Goal: Contribute content: Add original content to the website for others to see

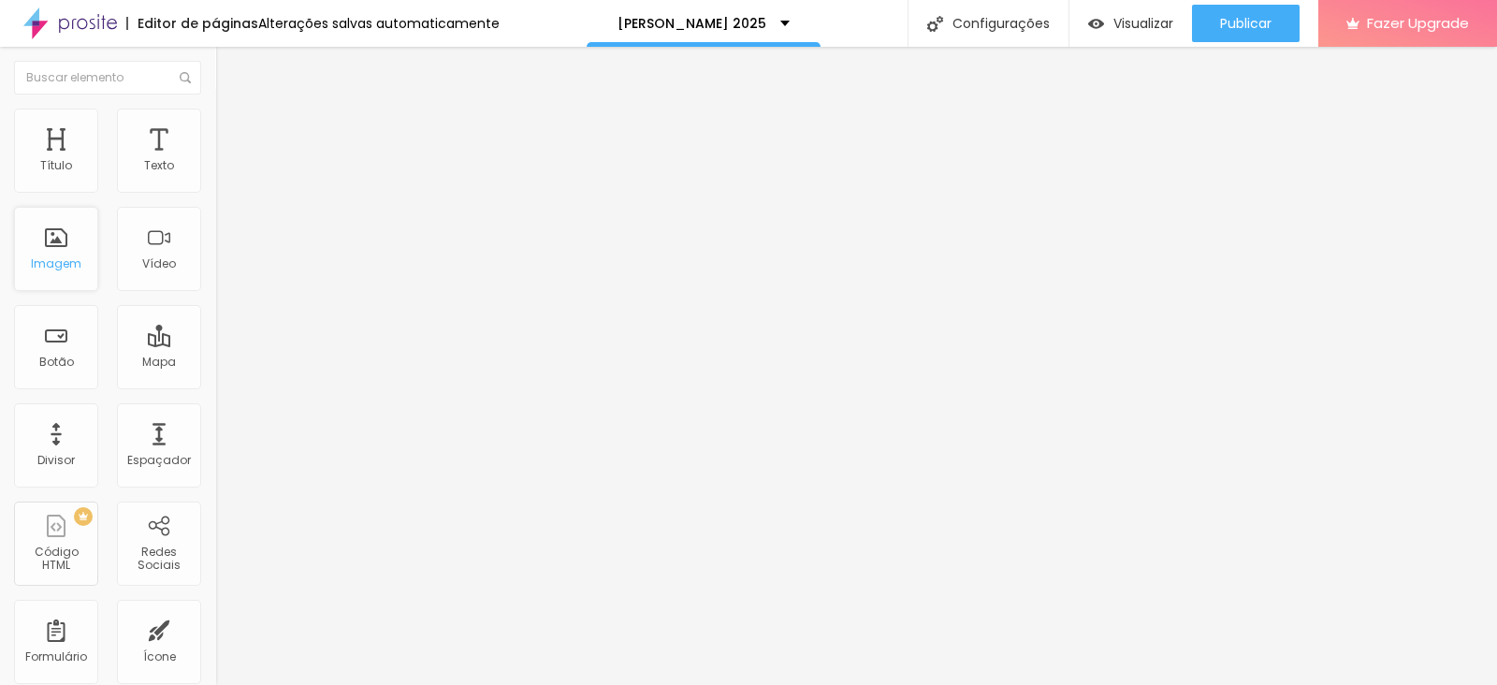
click at [60, 263] on div "Imagem" at bounding box center [56, 263] width 51 height 13
click at [215, 161] on span "Trocar imagem" at bounding box center [266, 153] width 102 height 16
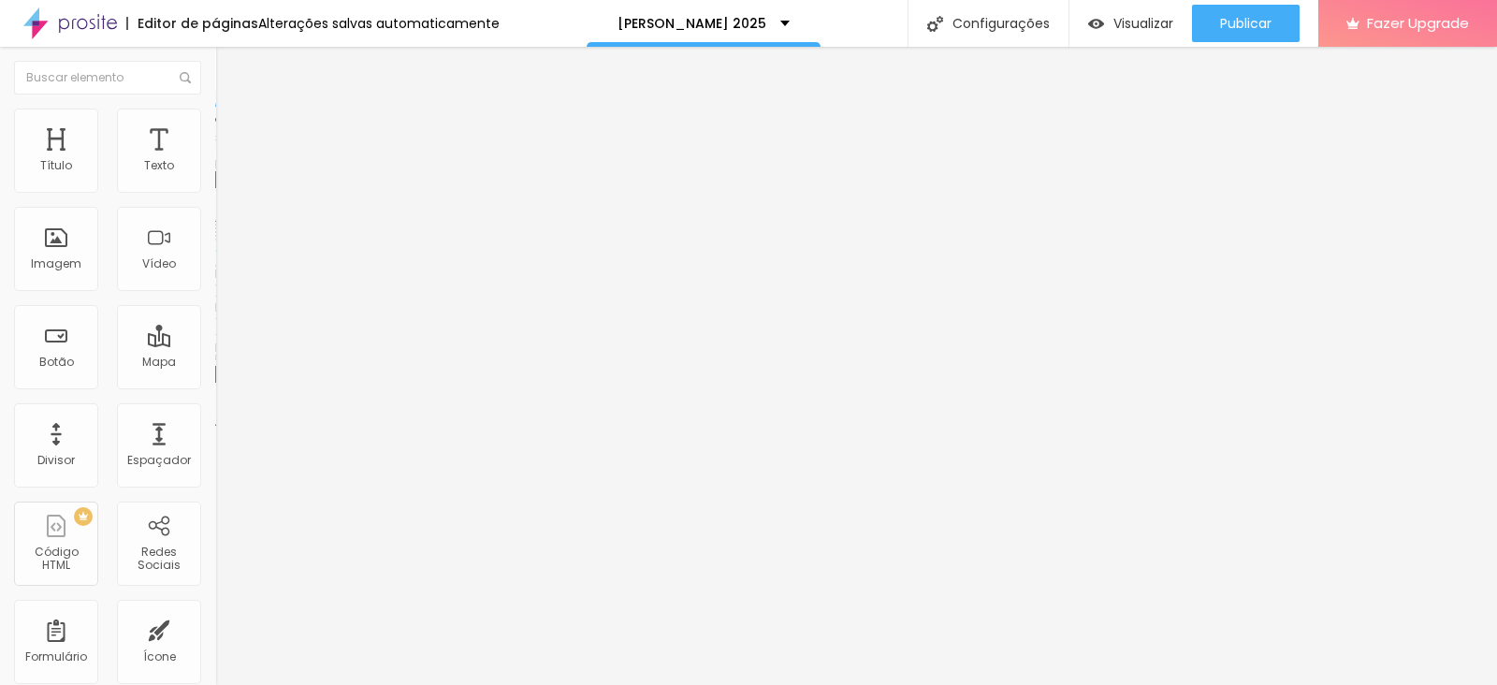
click at [215, 161] on span "Adicionar imagem" at bounding box center [275, 153] width 121 height 16
drag, startPoint x: 131, startPoint y: 225, endPoint x: 100, endPoint y: 215, distance: 32.5
click at [215, 192] on div "Texto Saiba mais" at bounding box center [322, 169] width 215 height 46
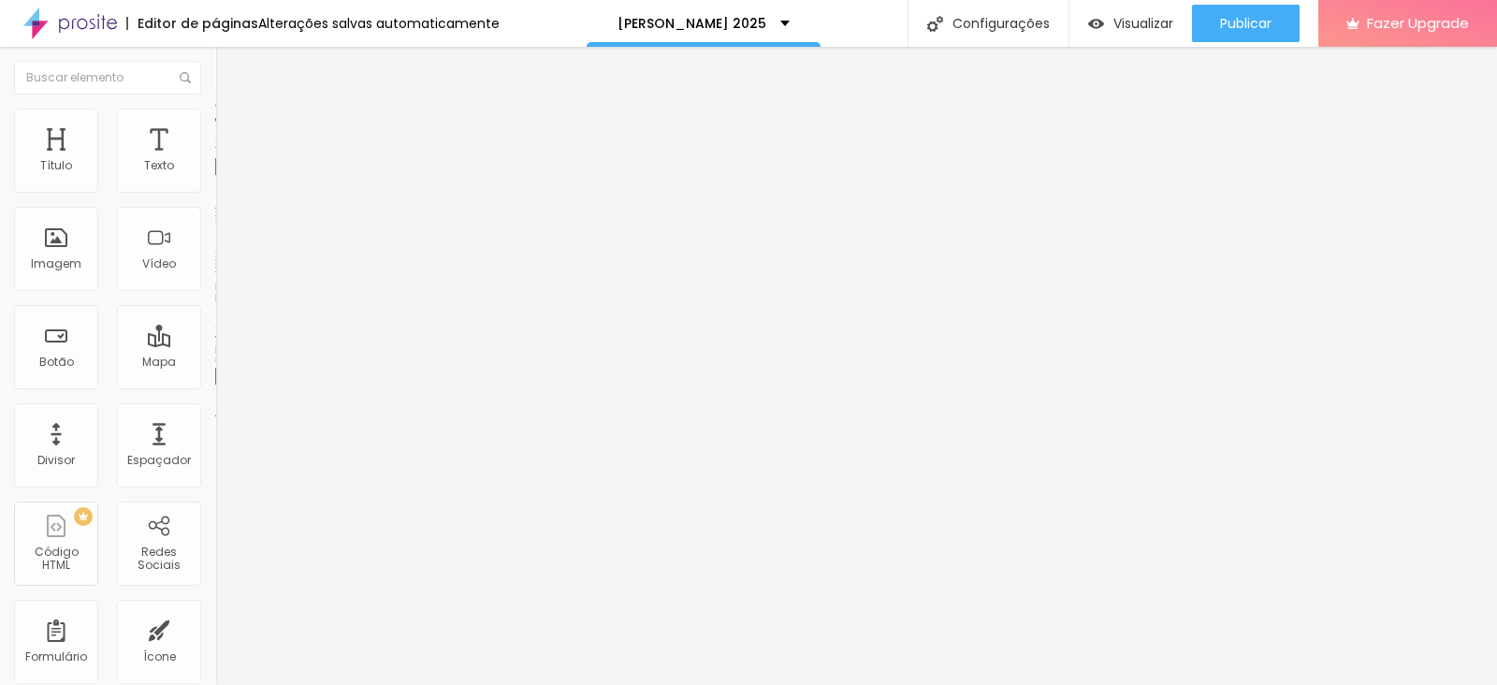
drag, startPoint x: 100, startPoint y: 214, endPoint x: 0, endPoint y: 208, distance: 100.3
click at [215, 208] on div "Texto Saiba mais Alinhamento Tamanho Normal Pequeno Normal Grande Link URL #ofe…" at bounding box center [322, 282] width 215 height 272
type input "Fotop"
click at [215, 115] on img at bounding box center [223, 117] width 17 height 17
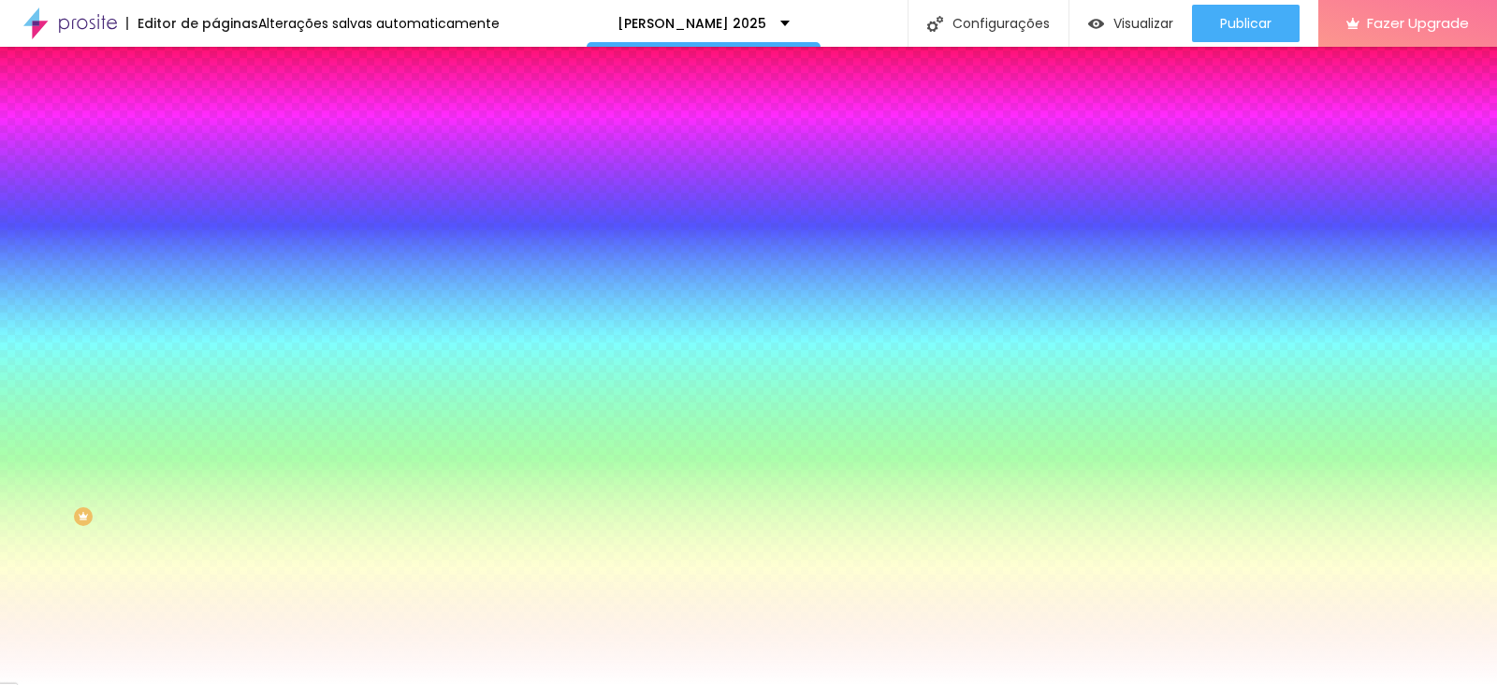
click at [215, 179] on div at bounding box center [322, 179] width 215 height 0
click at [167, 334] on div at bounding box center [748, 342] width 1497 height 685
click at [164, 334] on div at bounding box center [748, 342] width 1497 height 685
click at [132, 226] on div at bounding box center [748, 342] width 1497 height 685
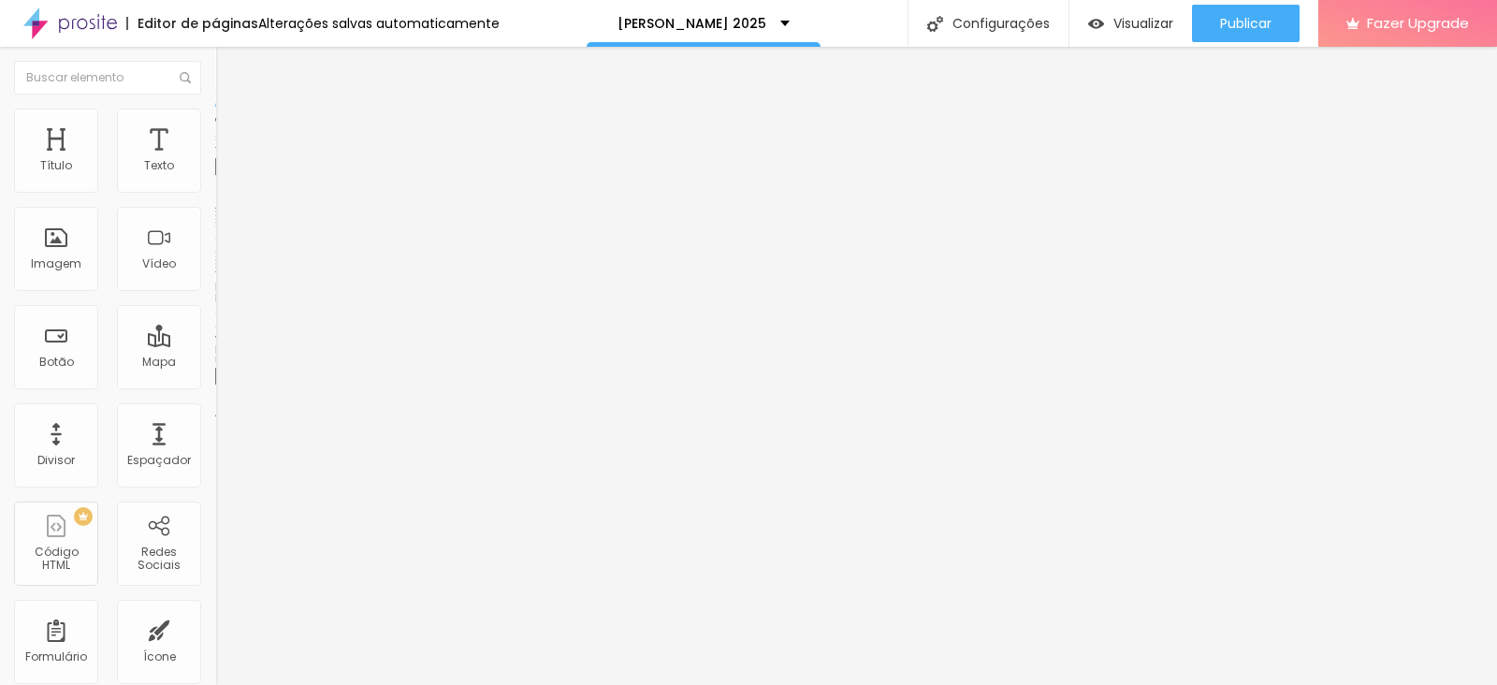
drag, startPoint x: 111, startPoint y: 211, endPoint x: 0, endPoint y: 205, distance: 111.5
click at [215, 205] on div "Texto Saiba mais Alinhamento Tamanho Normal Pequeno Normal Grande Link URL #ofe…" at bounding box center [322, 282] width 215 height 272
type input "Banlek"
click at [215, 115] on img at bounding box center [223, 117] width 17 height 17
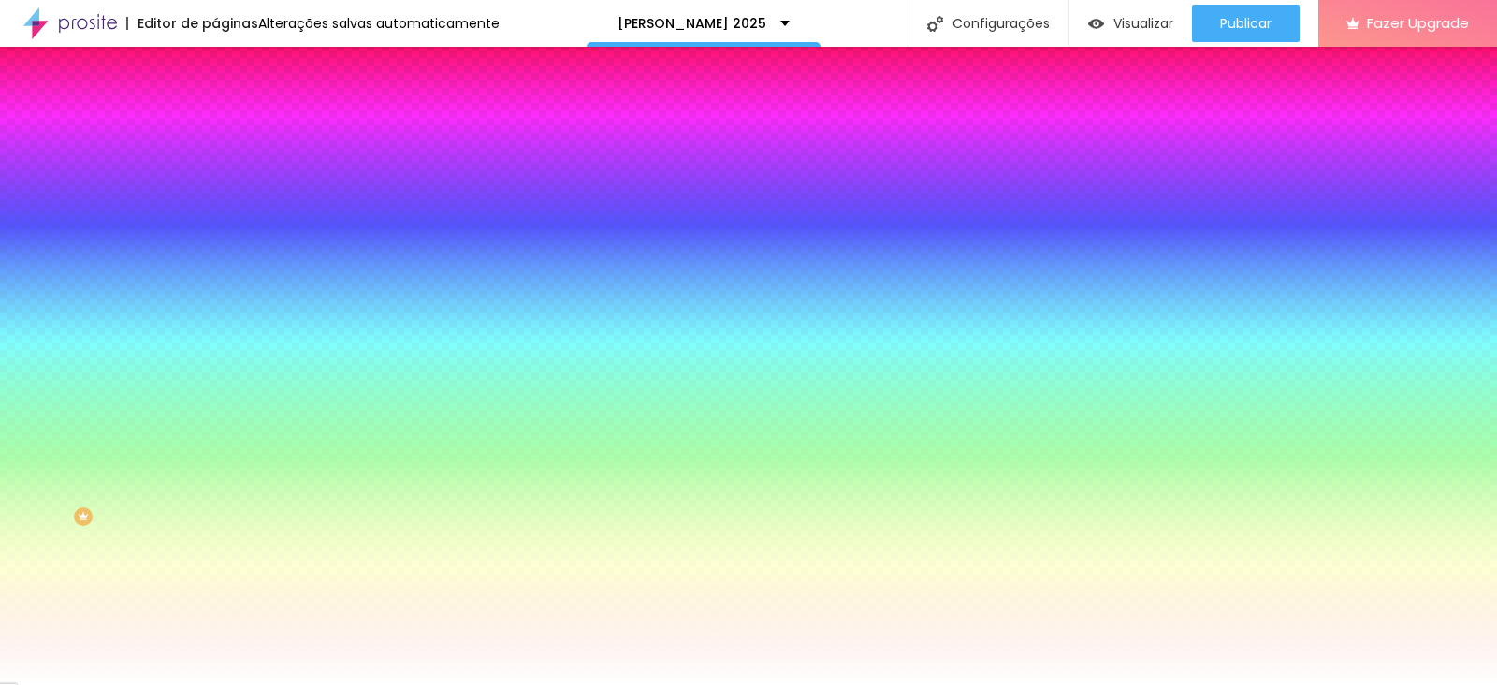
click at [215, 179] on div at bounding box center [322, 179] width 215 height 0
click at [164, 274] on div at bounding box center [748, 342] width 1497 height 685
click at [136, 221] on div at bounding box center [748, 342] width 1497 height 685
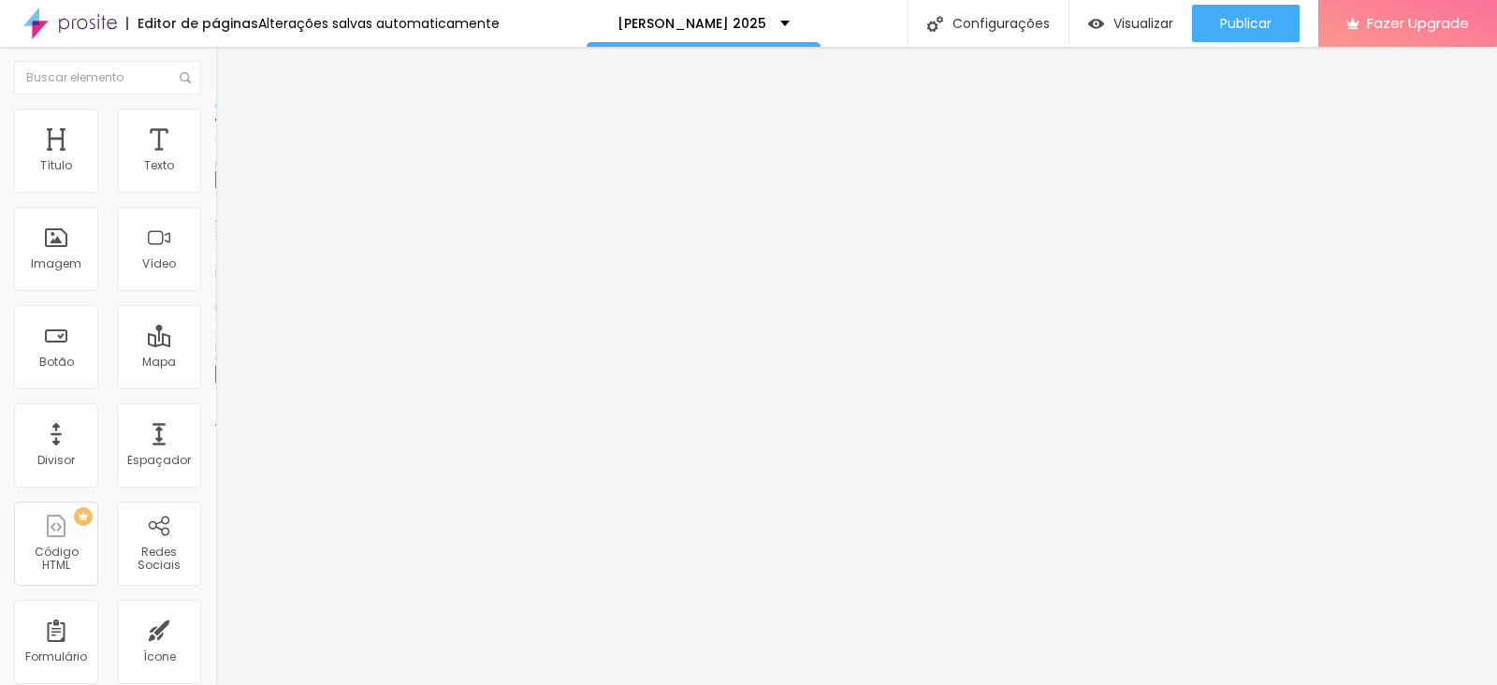
click at [215, 161] on span "Trocar imagem" at bounding box center [266, 153] width 102 height 16
click at [215, 293] on span "Original" at bounding box center [237, 285] width 45 height 16
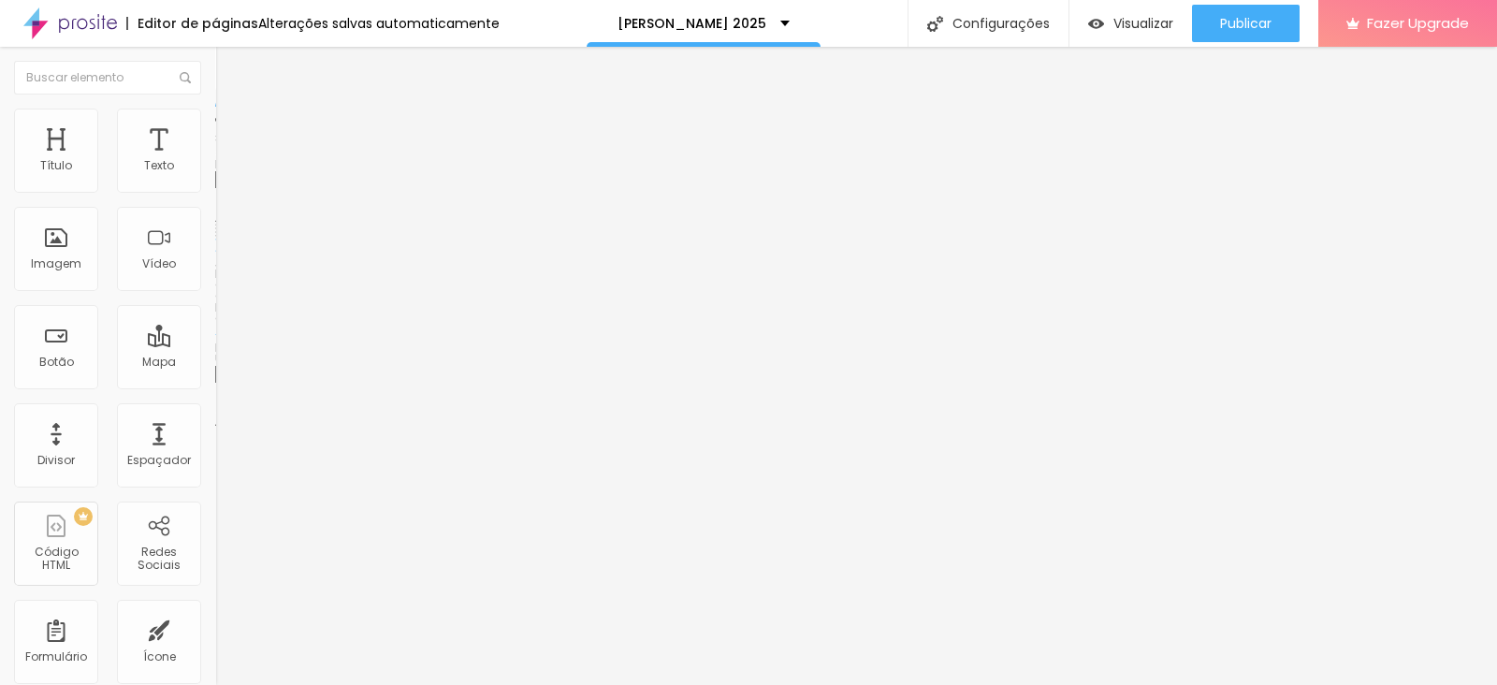
click at [215, 315] on span "Padrão" at bounding box center [236, 307] width 42 height 16
click at [215, 293] on span "4:3 Padrão" at bounding box center [246, 285] width 62 height 16
click at [215, 344] on span "Original" at bounding box center [237, 336] width 45 height 16
click at [215, 124] on li "Estilo" at bounding box center [322, 118] width 215 height 19
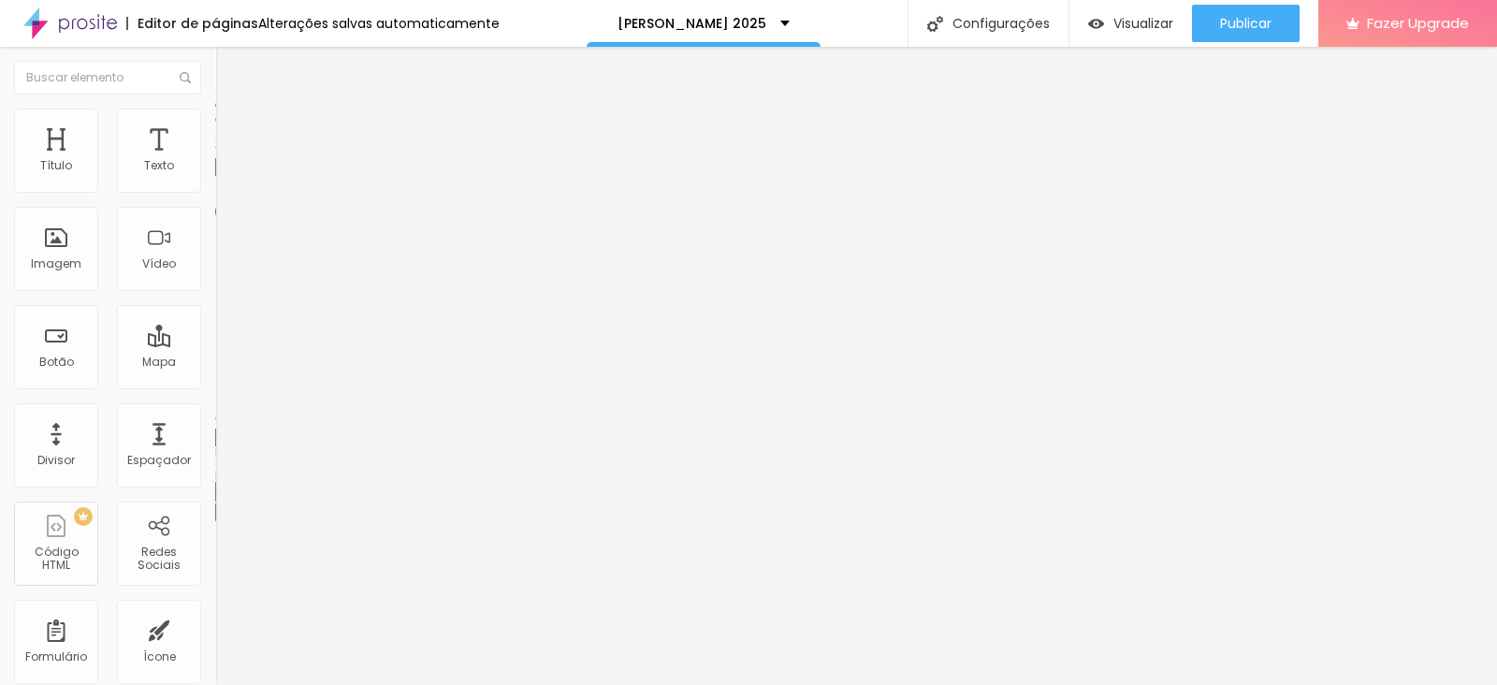
type input "85"
type input "65"
type input "60"
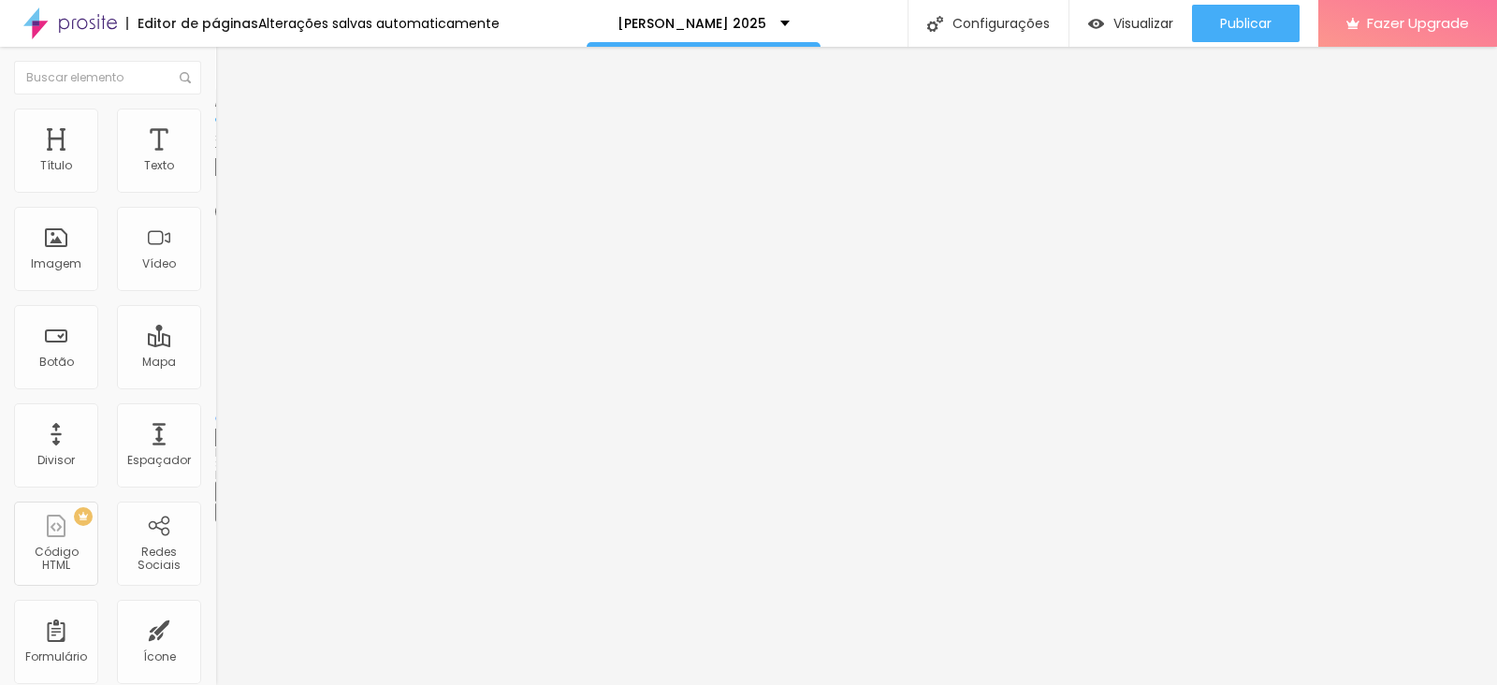
type input "60"
type input "55"
type input "50"
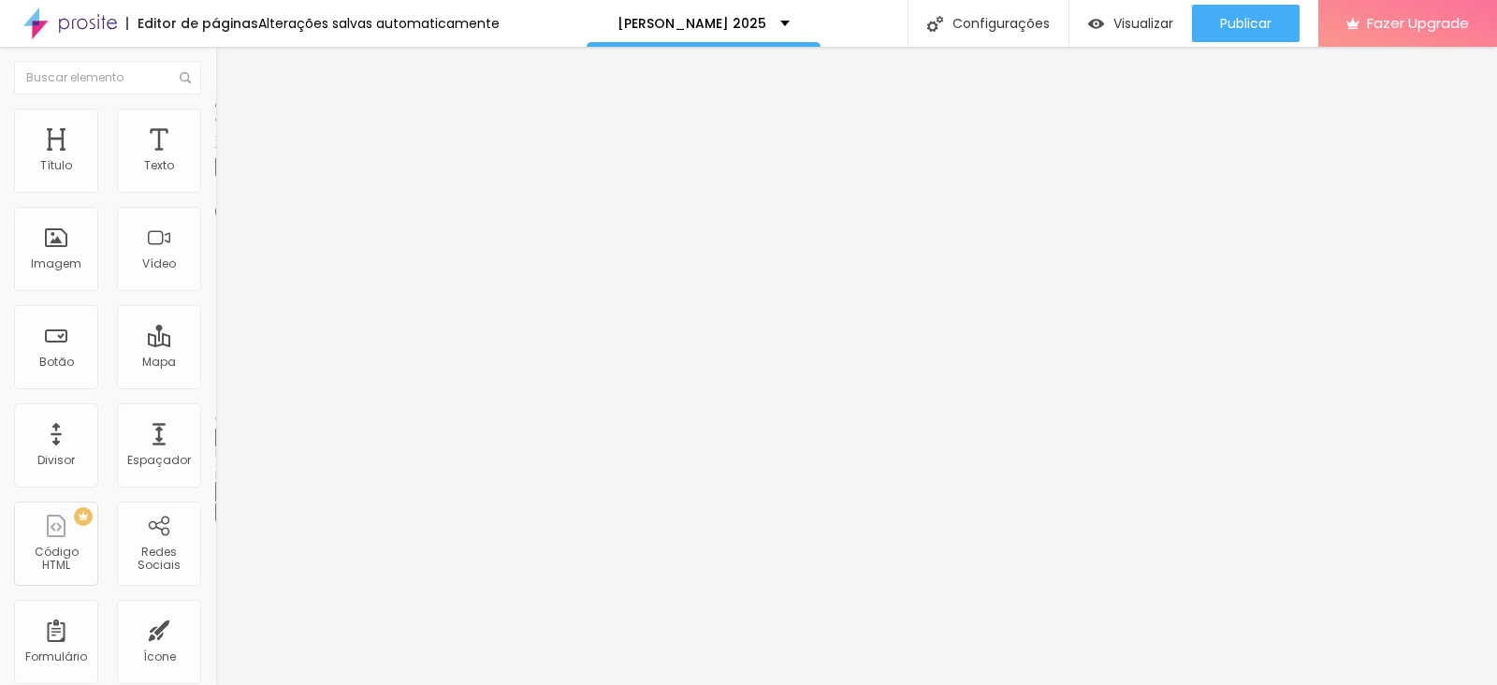
type input "45"
type input "40"
type input "35"
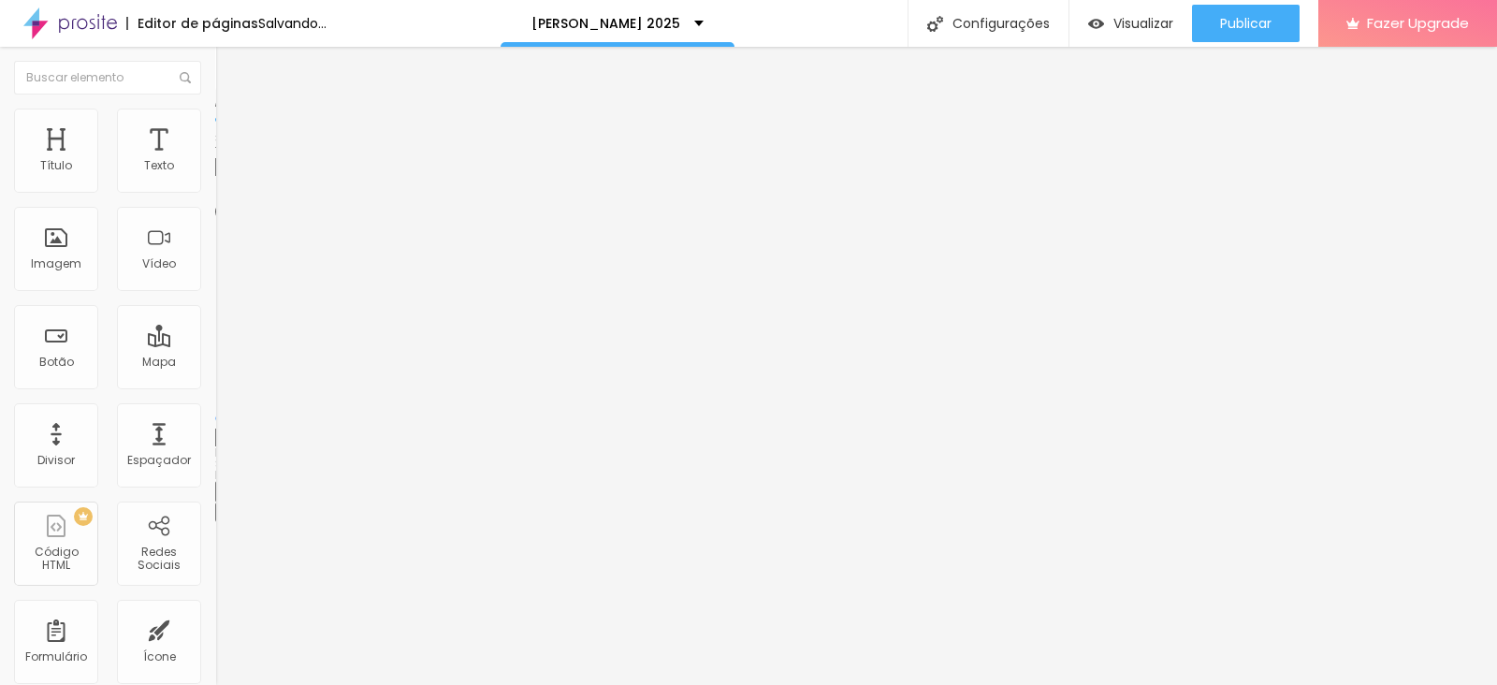
type input "35"
type input "30"
drag, startPoint x: 196, startPoint y: 196, endPoint x: 64, endPoint y: 189, distance: 133.0
type input "30"
click at [215, 189] on input "range" at bounding box center [275, 184] width 121 height 15
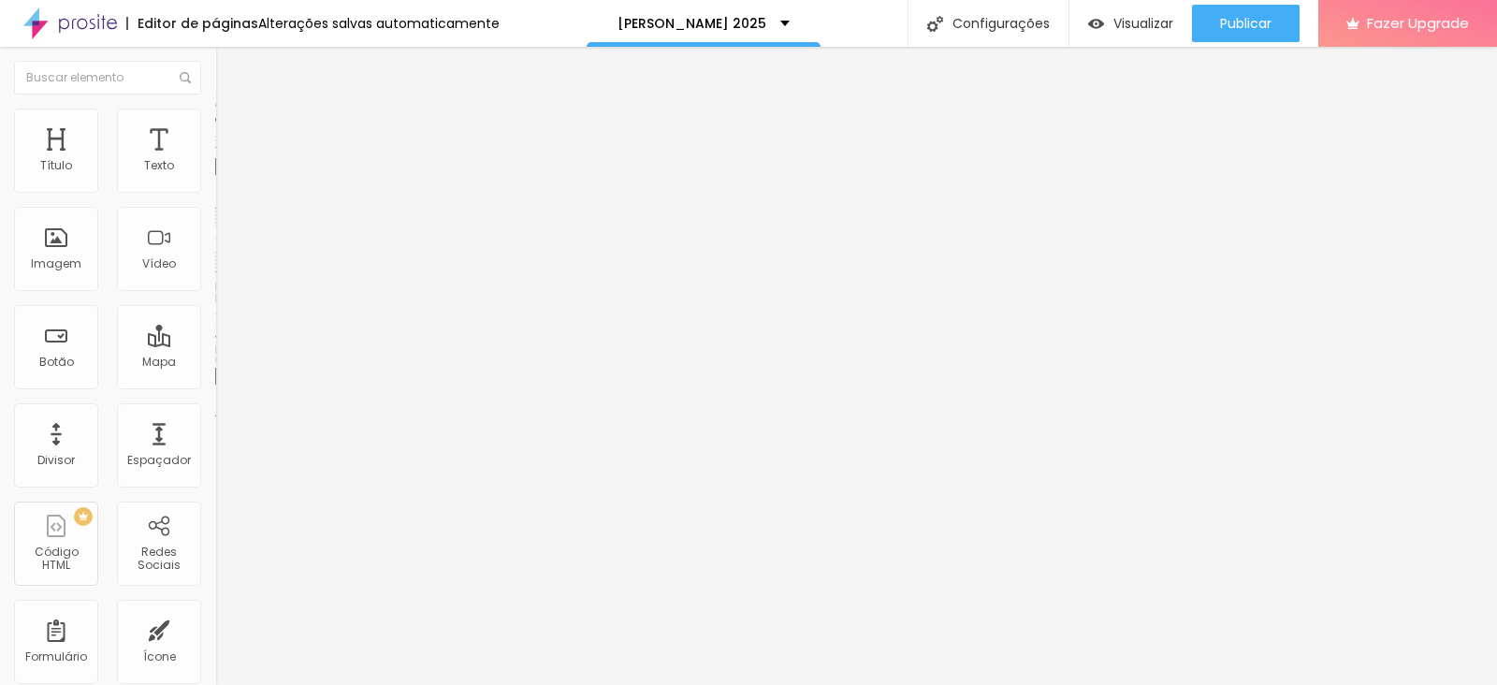
drag, startPoint x: 83, startPoint y: 208, endPoint x: 0, endPoint y: 210, distance: 83.3
click at [215, 210] on div "Texto Fotop Alinhamento [GEOGRAPHIC_DATA] Link URL #oferta Abrir em uma nova aba" at bounding box center [322, 282] width 215 height 272
type input "Download"
click at [71, 442] on div "Divisor" at bounding box center [56, 445] width 84 height 84
click at [84, 85] on input "text" at bounding box center [107, 78] width 187 height 34
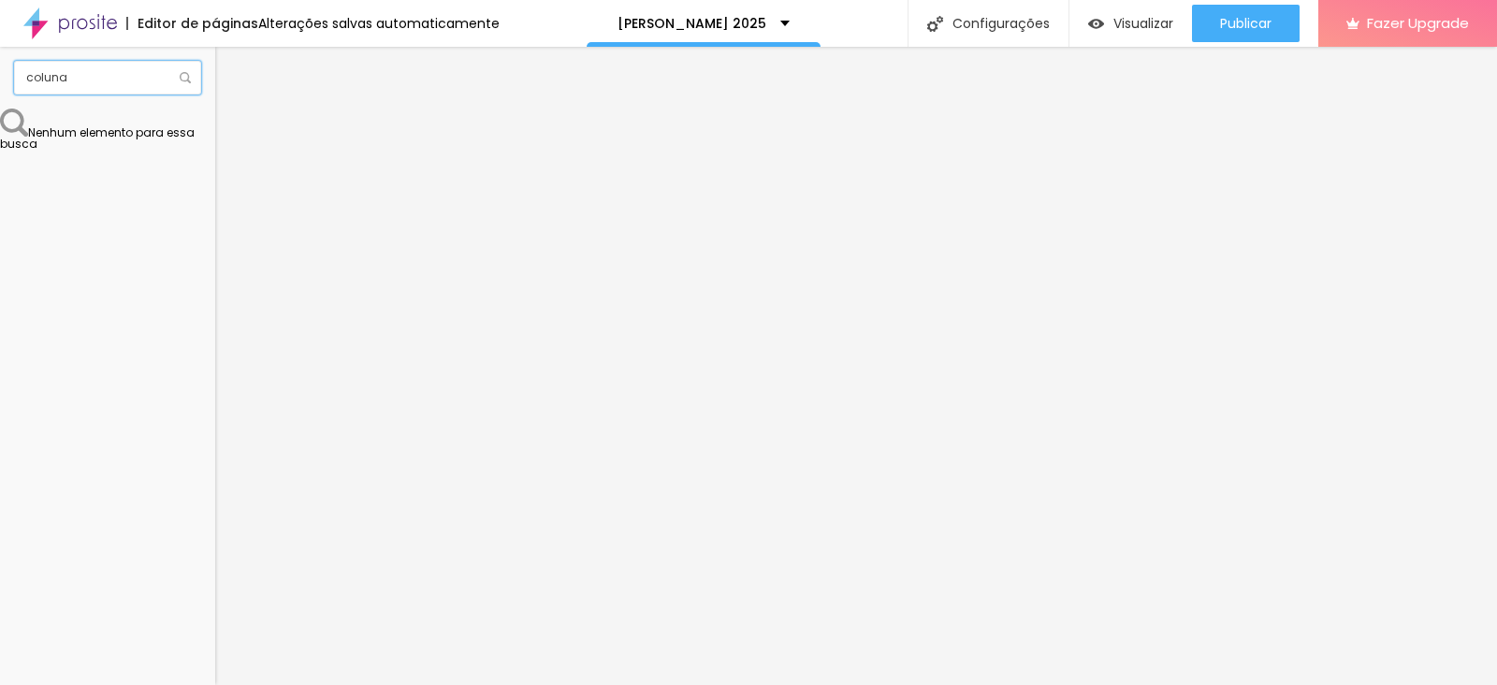
type input "coluna"
click at [186, 80] on img at bounding box center [185, 77] width 11 height 11
drag, startPoint x: 85, startPoint y: 80, endPoint x: 0, endPoint y: 74, distance: 85.3
click at [0, 74] on div "coluna" at bounding box center [107, 78] width 215 height 62
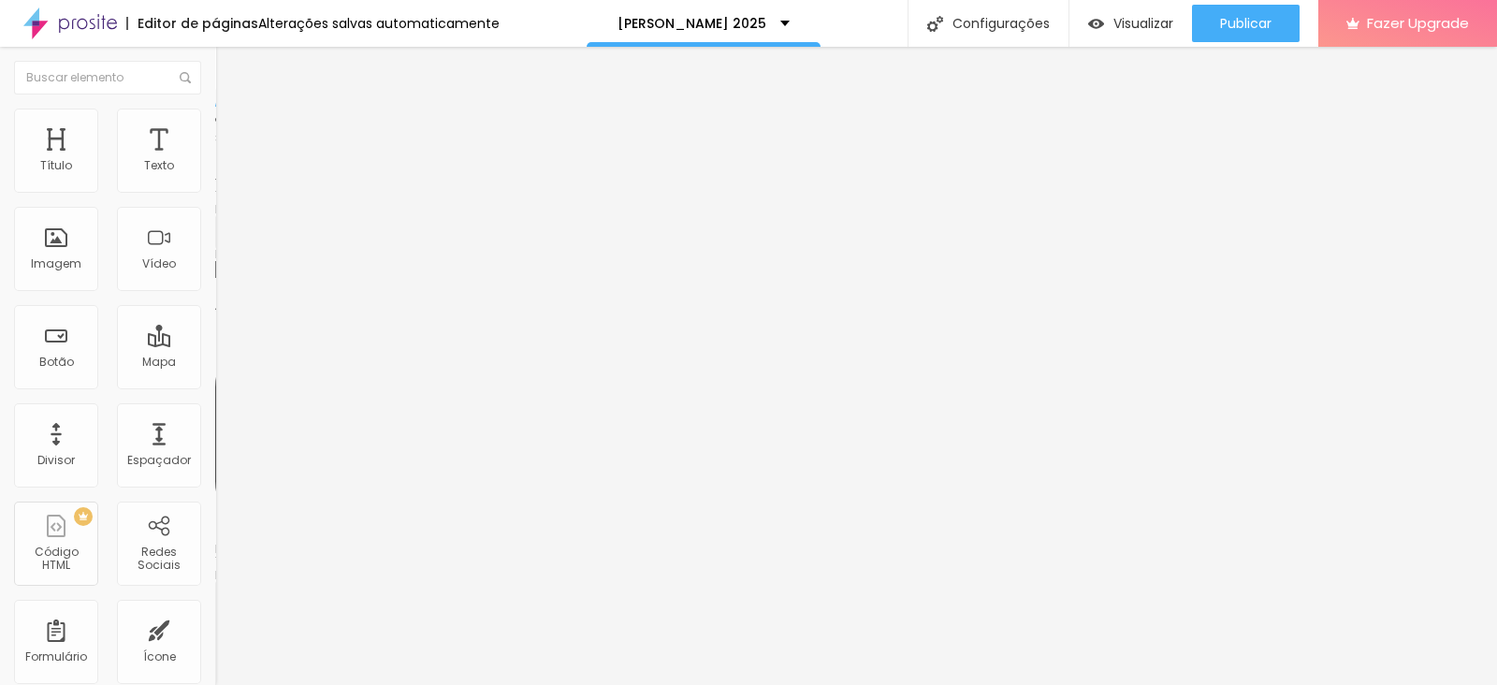
click at [215, 189] on img at bounding box center [221, 195] width 13 height 13
type input "https://"
drag, startPoint x: 99, startPoint y: 384, endPoint x: 0, endPoint y: 395, distance: 99.8
click at [215, 395] on div "Texto Download Alinhamento Tamanho Normal Pequeno Normal Grande Link URL #ofert…" at bounding box center [322, 282] width 215 height 272
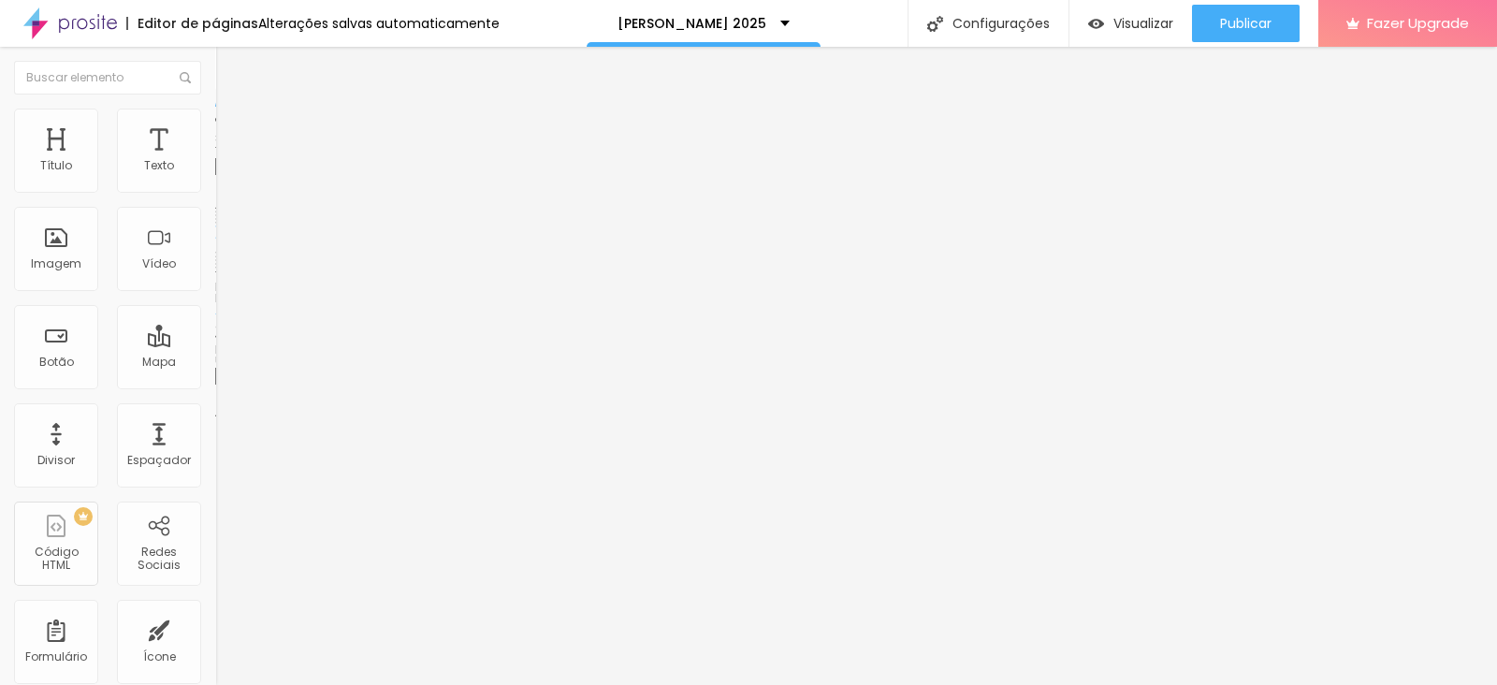
paste input "[URL][DOMAIN_NAME][DOMAIN_NAME]"
type input "[URL][DOMAIN_NAME][DOMAIN_NAME]"
click at [215, 378] on div "Instagram" at bounding box center [322, 383] width 215 height 11
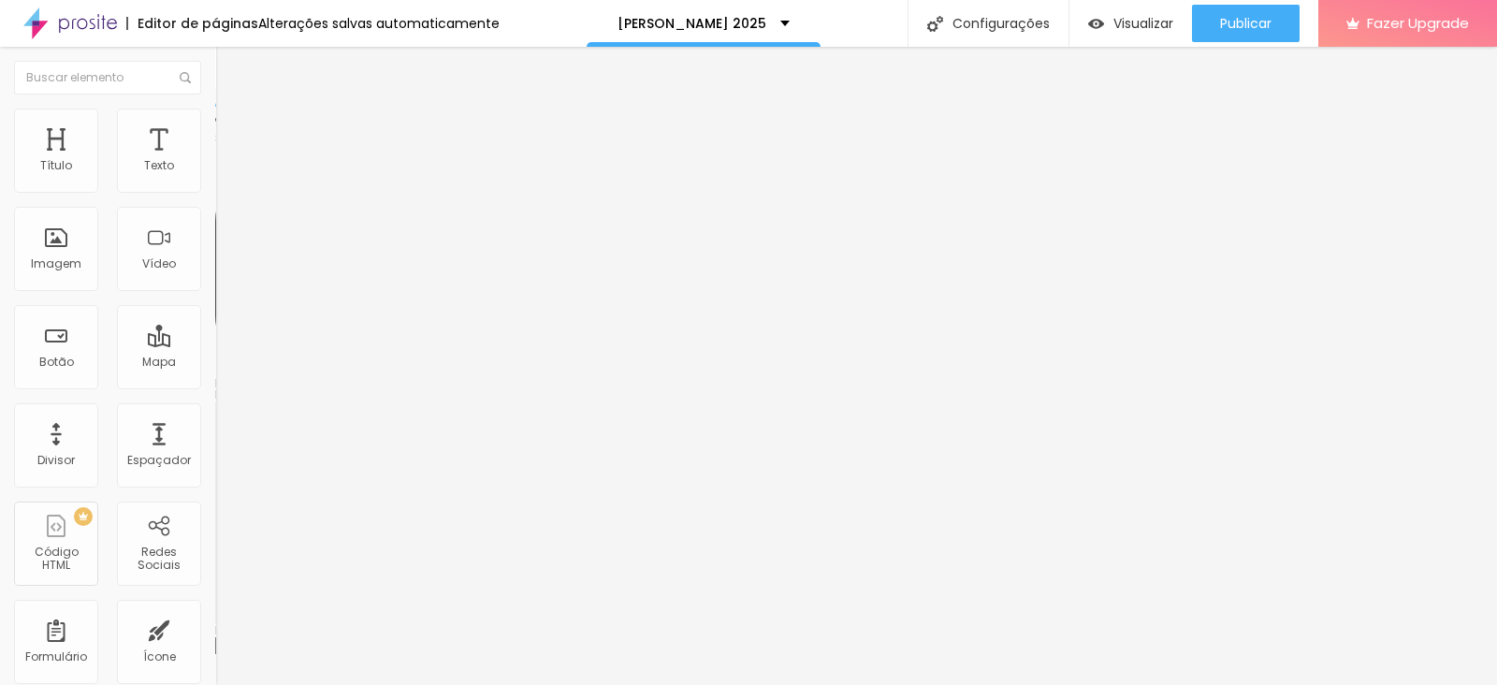
drag, startPoint x: 117, startPoint y: 298, endPoint x: 0, endPoint y: 303, distance: 117.0
click at [215, 303] on div "Instagram Rede social Instagram Endereço URL https:// Abrir em uma nova aba + A…" at bounding box center [322, 460] width 215 height 628
paste input "[DOMAIN_NAME][URL][DOMAIN_NAME]"
type input "[URL][DOMAIN_NAME][DOMAIN_NAME]"
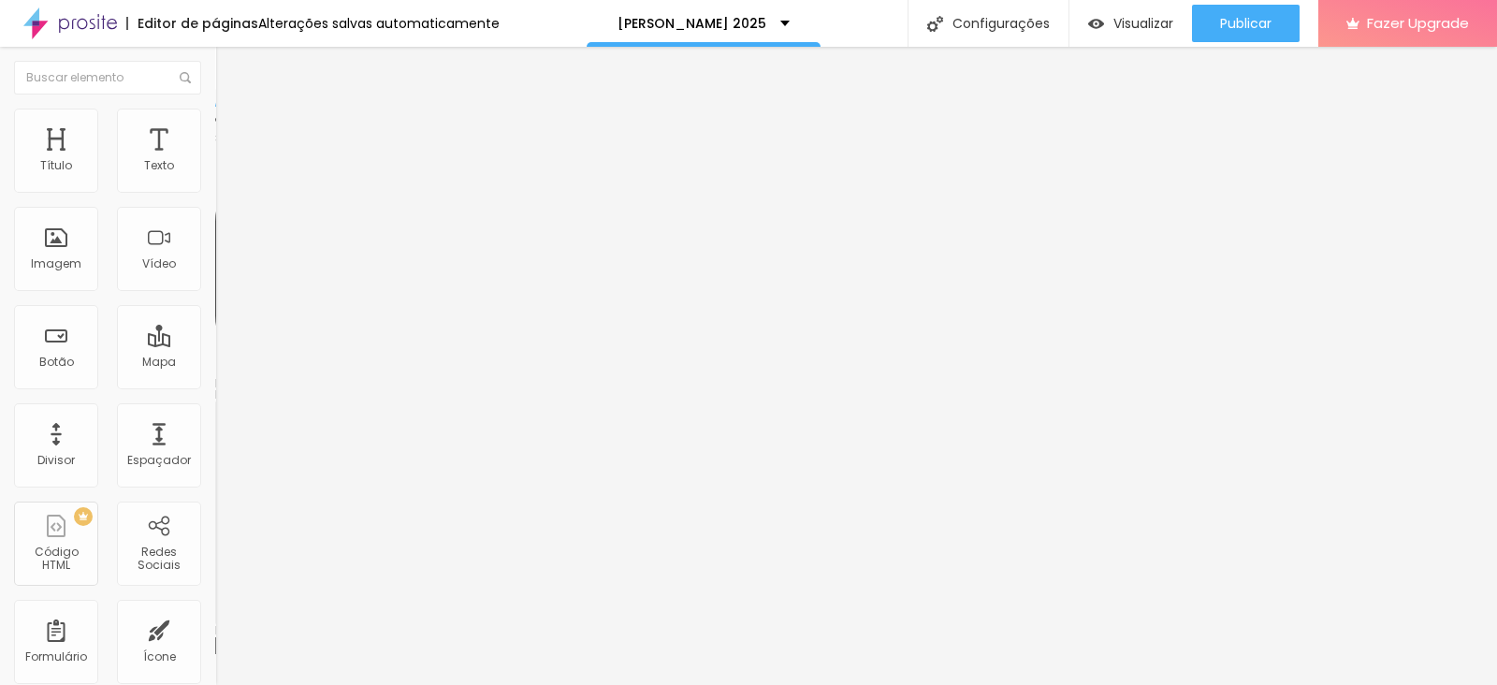
click at [215, 535] on div "Editar Redes Sociais Conteúdo Estilo Avançado Instagram Rede social Instagram E…" at bounding box center [322, 366] width 215 height 638
paste input "[URL][DOMAIN_NAME]"
type input "[URL][DOMAIN_NAME]"
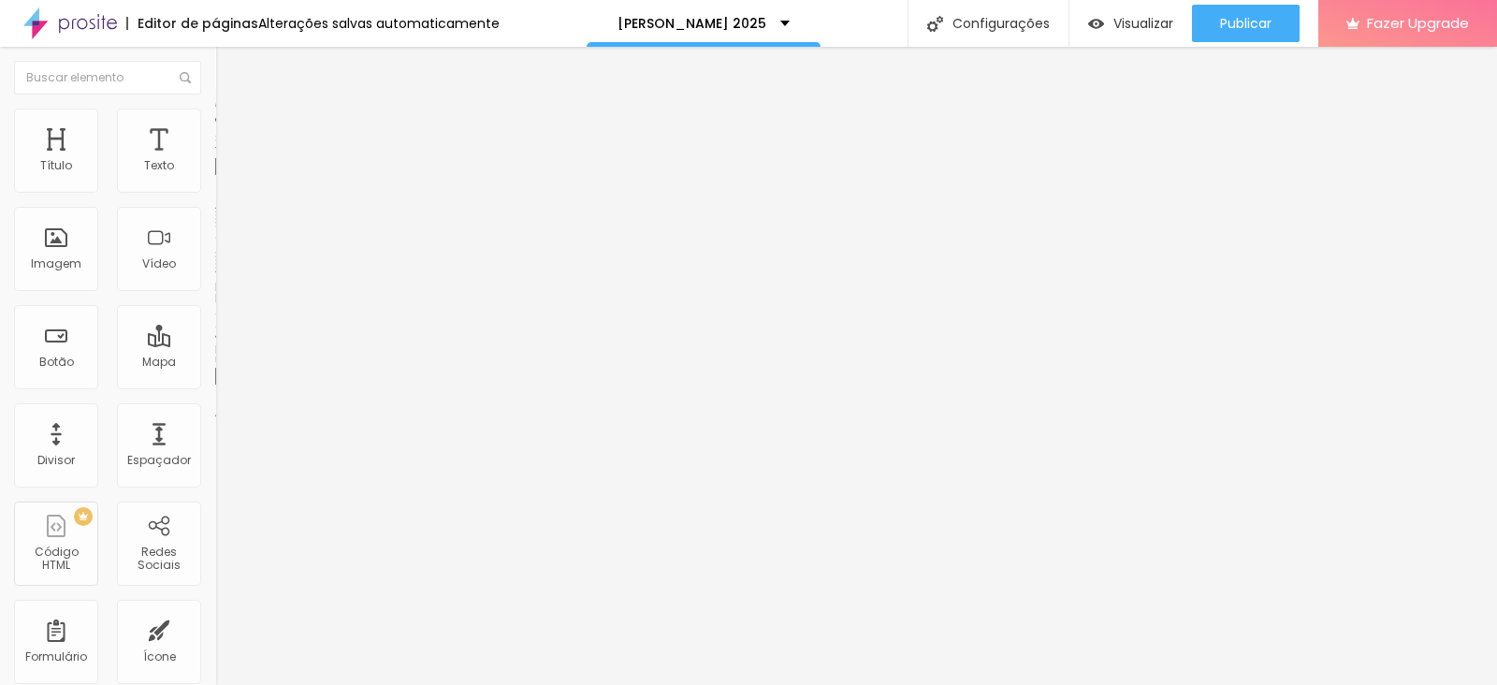
scroll to position [0, 0]
drag, startPoint x: 89, startPoint y: 509, endPoint x: 0, endPoint y: 507, distance: 88.9
click at [215, 427] on div "Trocar imagem Descrição da imagem (Alt) Alinhamento Proporção Original Cinema 1…" at bounding box center [322, 287] width 215 height 282
paste input "[DOMAIN_NAME][URL]"
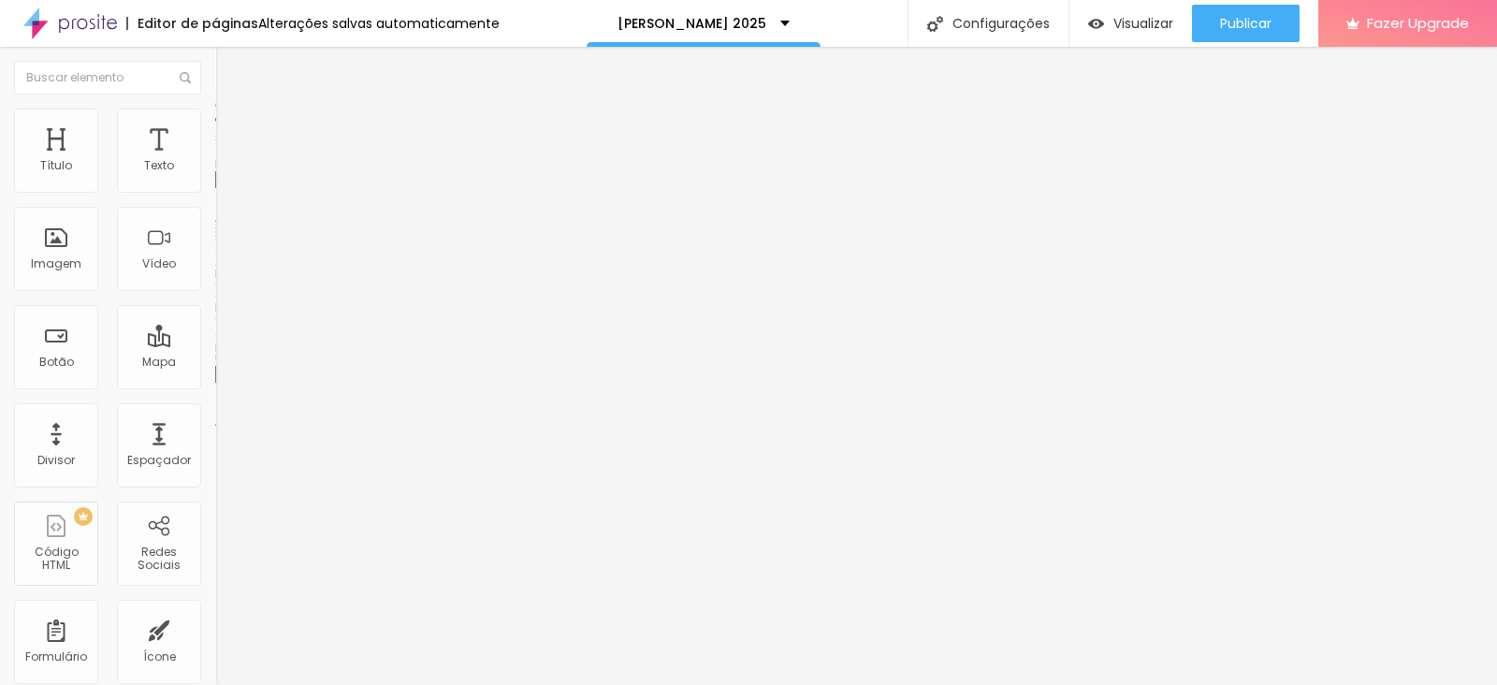
type input "[URL][DOMAIN_NAME]"
drag, startPoint x: 106, startPoint y: 384, endPoint x: 0, endPoint y: 403, distance: 107.5
click at [215, 403] on div "Texto Fotop Alinhamento [GEOGRAPHIC_DATA] Link URL #oferta Abrir em uma nova aba" at bounding box center [322, 282] width 215 height 272
paste input "[URL][DOMAIN_NAME]"
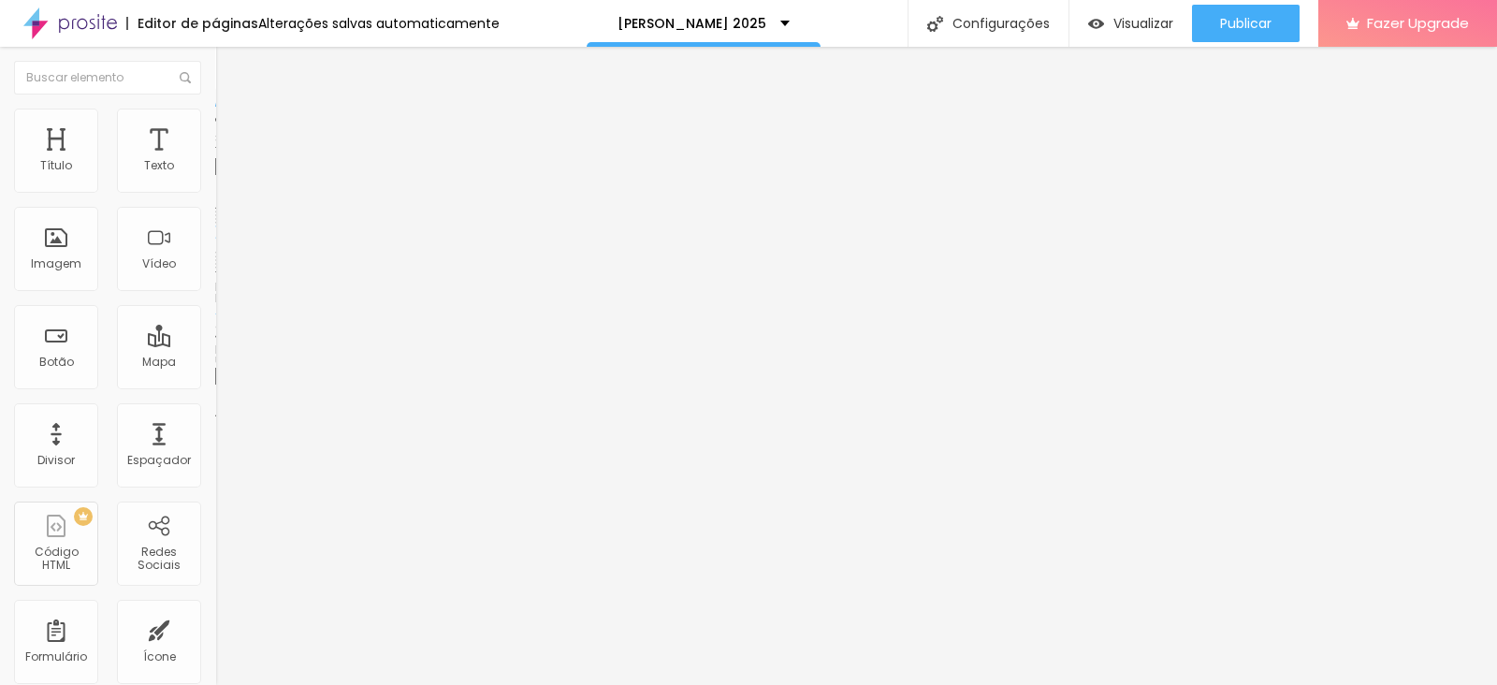
scroll to position [0, 139]
type input "[URL][DOMAIN_NAME]"
drag, startPoint x: 75, startPoint y: 384, endPoint x: 0, endPoint y: 380, distance: 75.0
click at [215, 380] on div "Texto Banlek Alinhamento [GEOGRAPHIC_DATA] Link URL #oferta Abrir em uma nova a…" at bounding box center [322, 282] width 215 height 272
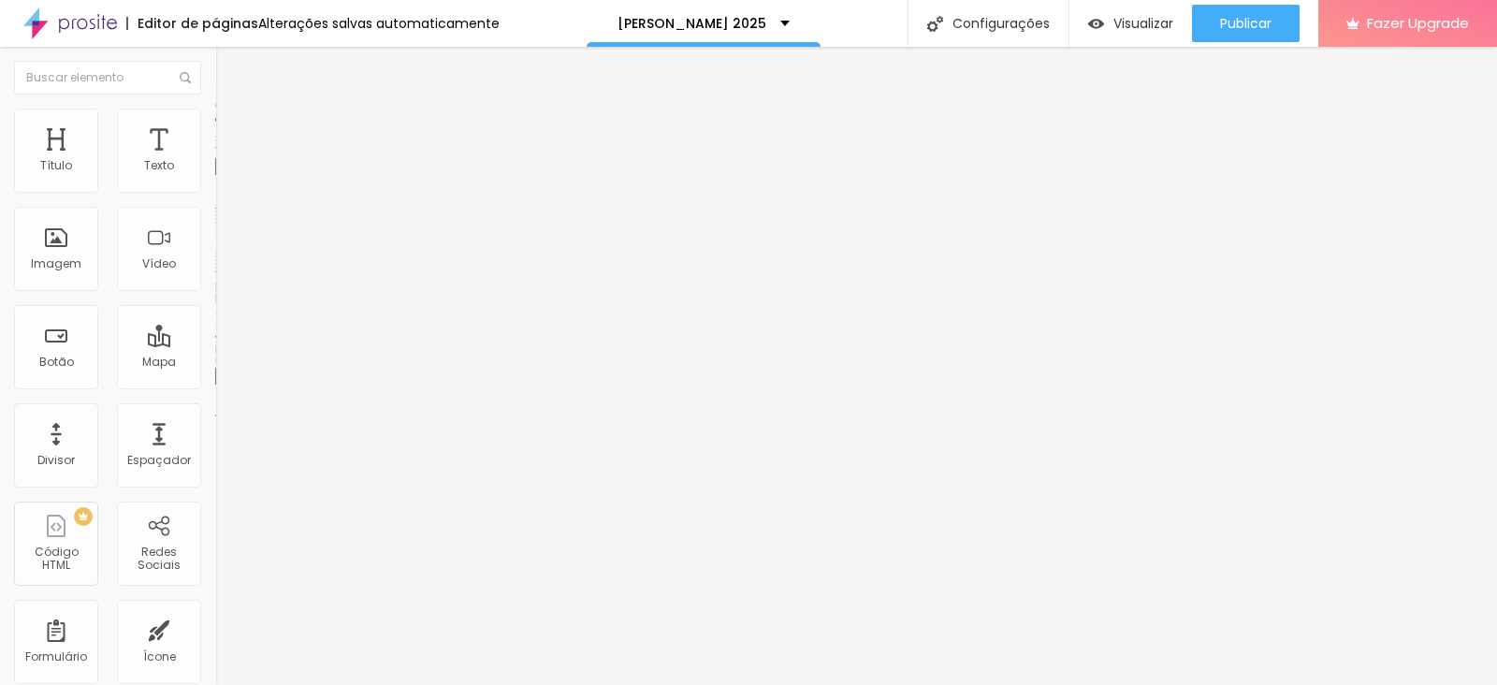
paste input "[URL][DOMAIN_NAME]"
type input "[URL][DOMAIN_NAME]"
click at [215, 612] on div "Editar Botão Conteúdo Estilo Avançado Texto Banlek Alinhamento Tamanho Normal P…" at bounding box center [322, 366] width 215 height 638
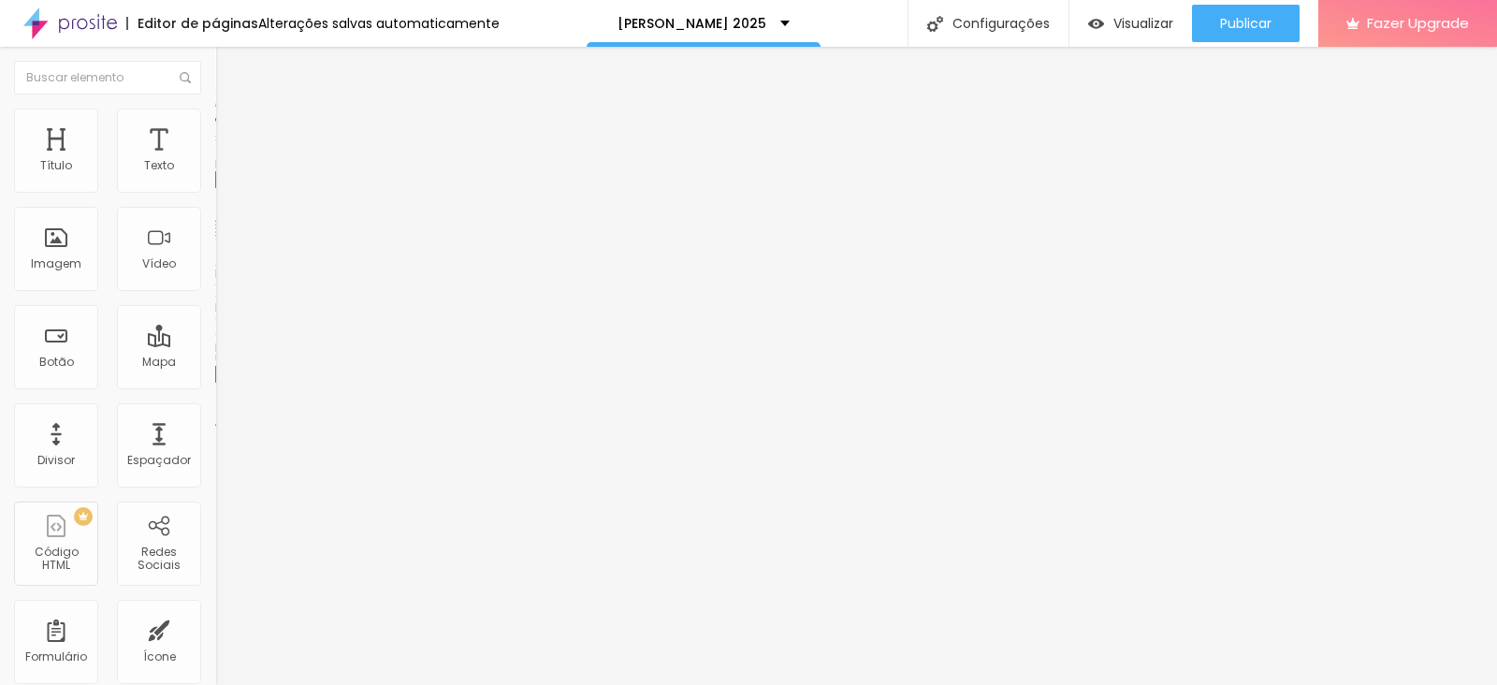
click at [215, 161] on span "Trocar imagem" at bounding box center [266, 153] width 102 height 16
click at [232, 125] on span "Estilo" at bounding box center [246, 121] width 29 height 16
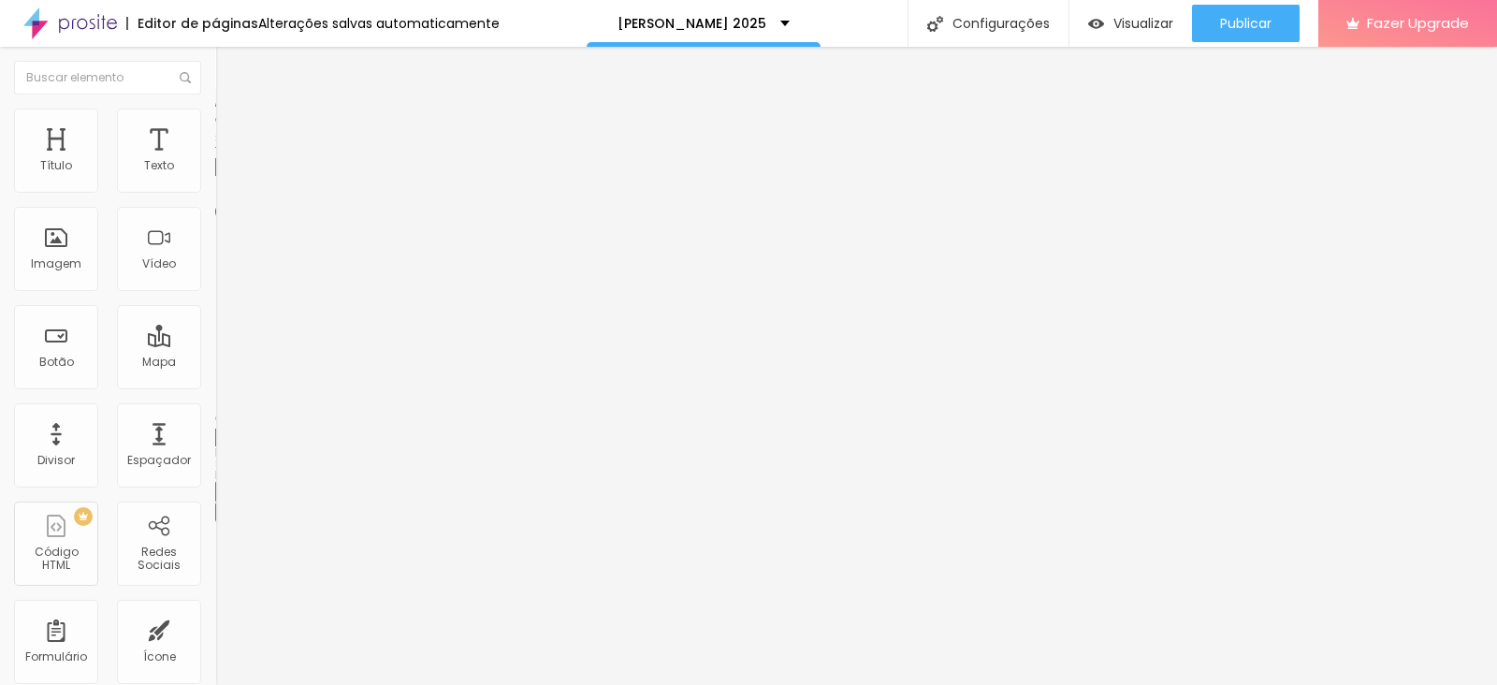
type input "20"
type input "25"
type input "30"
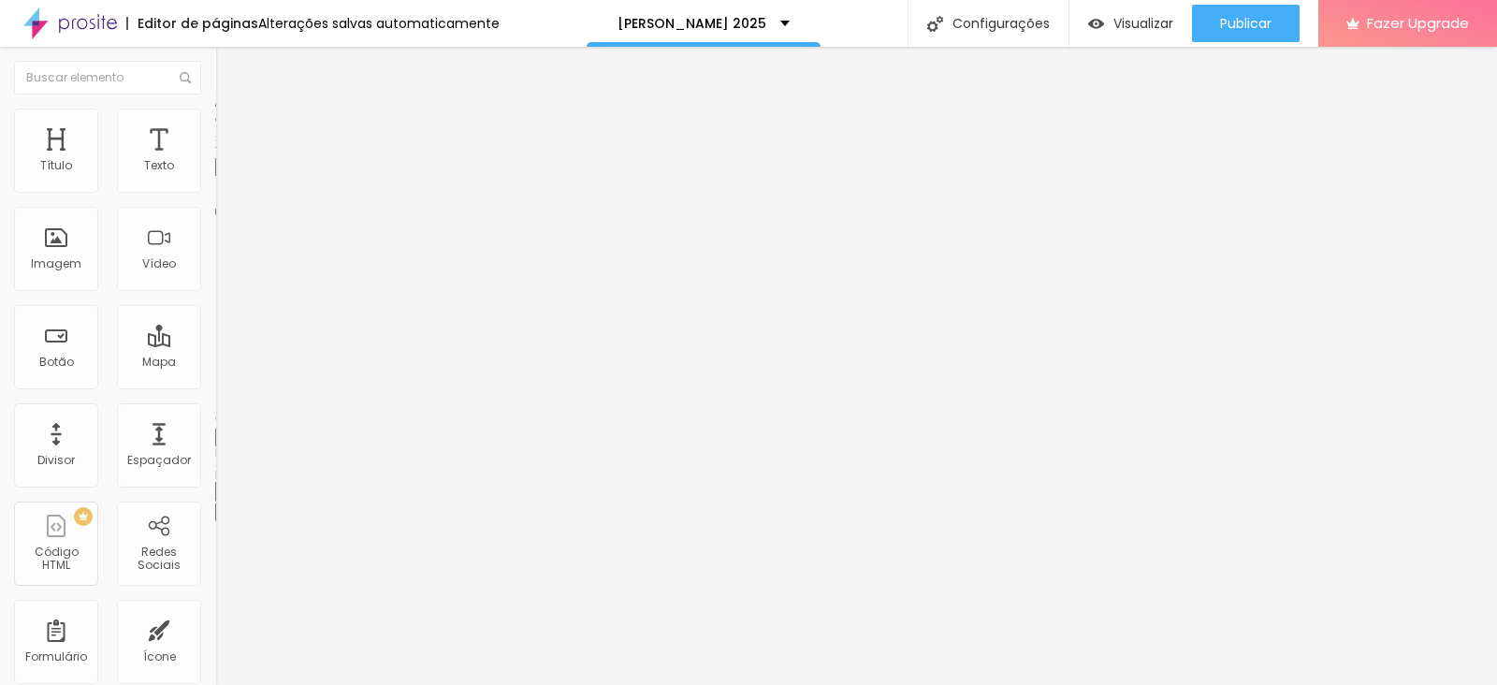
type input "30"
type input "35"
drag, startPoint x: 24, startPoint y: 197, endPoint x: 69, endPoint y: 201, distance: 45.1
type input "35"
click at [215, 192] on input "range" at bounding box center [275, 184] width 121 height 15
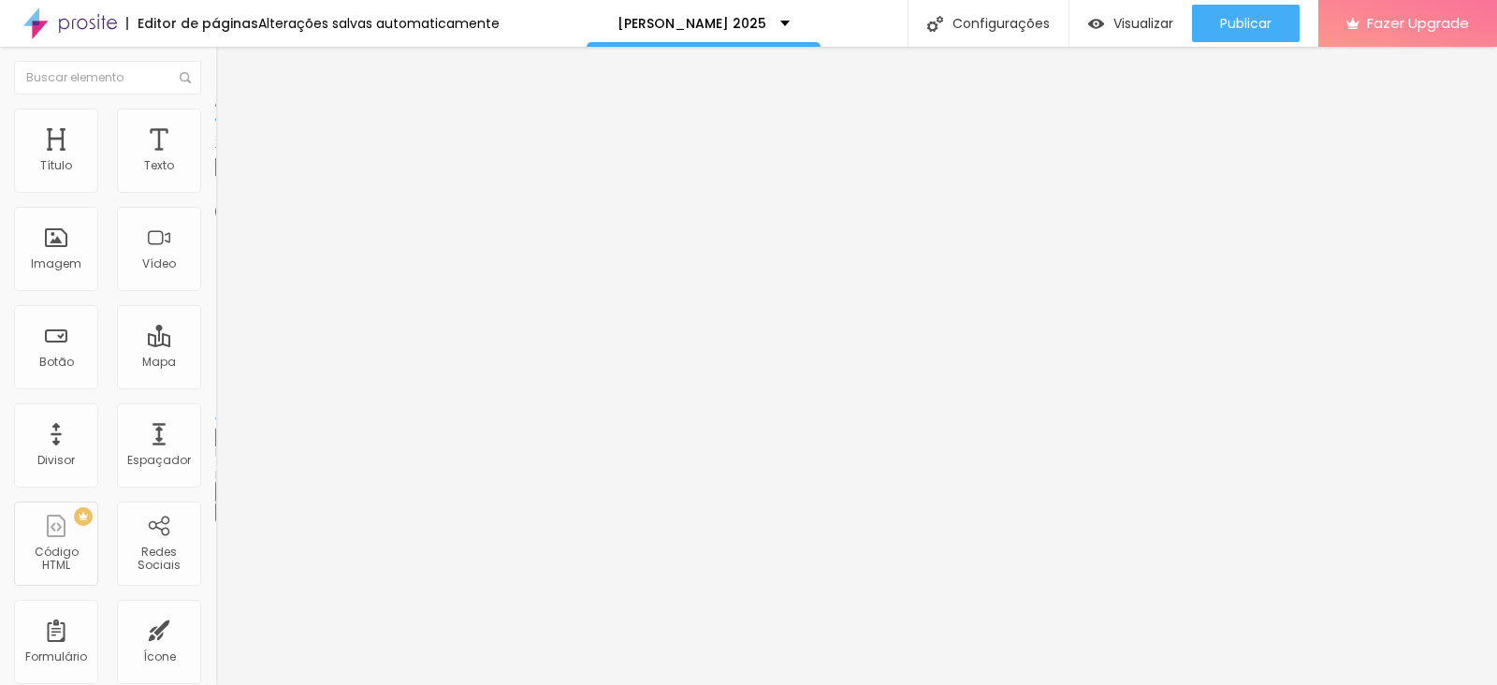
click at [232, 110] on span "Conteúdo" at bounding box center [261, 102] width 58 height 16
click at [215, 293] on span "Original" at bounding box center [237, 285] width 45 height 16
click at [215, 313] on div "Padrão 4:3" at bounding box center [322, 307] width 215 height 11
click at [215, 304] on span "Cinema" at bounding box center [238, 296] width 47 height 16
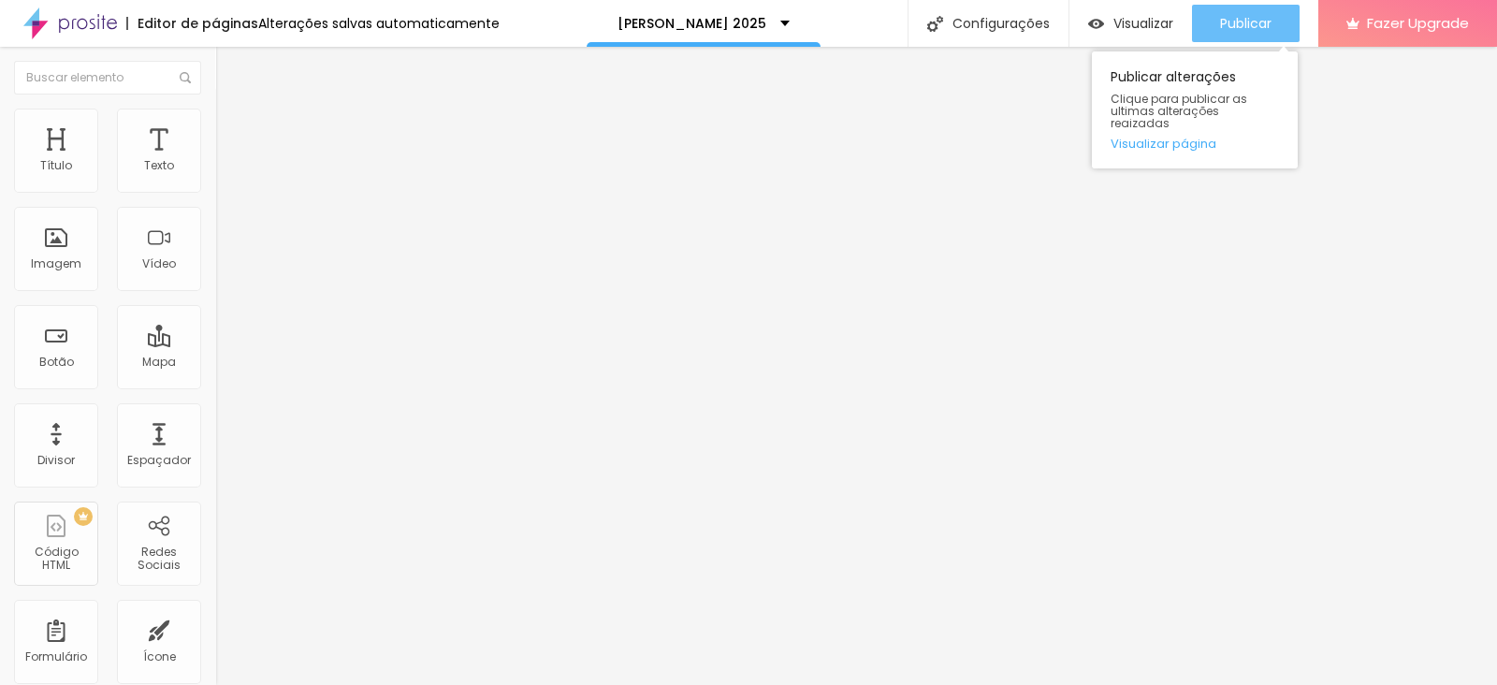
click at [1251, 18] on span "Publicar" at bounding box center [1245, 23] width 51 height 15
click at [1245, 17] on span "Publicar" at bounding box center [1245, 23] width 51 height 15
click at [1170, 138] on link "Visualizar página" at bounding box center [1194, 144] width 168 height 12
click at [1244, 27] on span "Publicar" at bounding box center [1245, 23] width 51 height 15
